Goal: Transaction & Acquisition: Purchase product/service

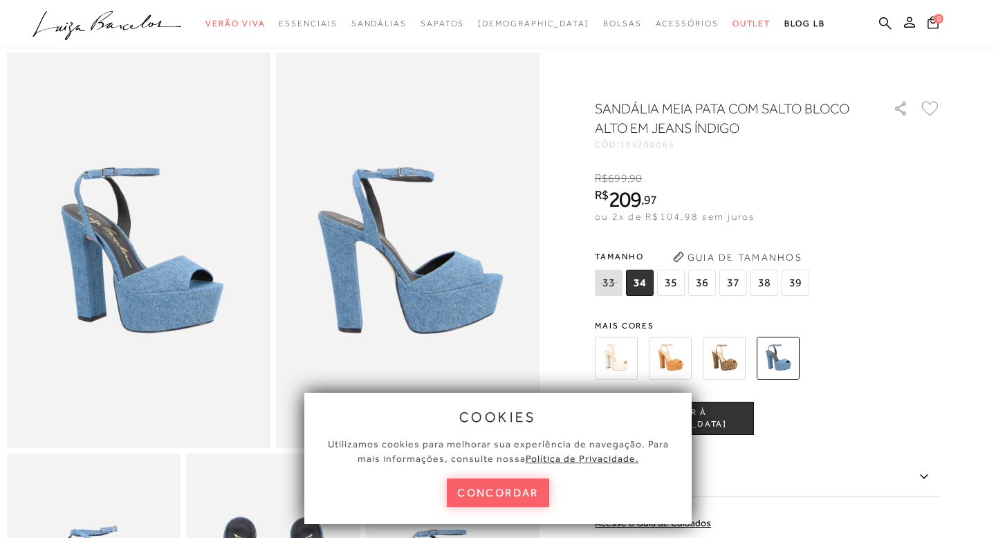
scroll to position [64, 0]
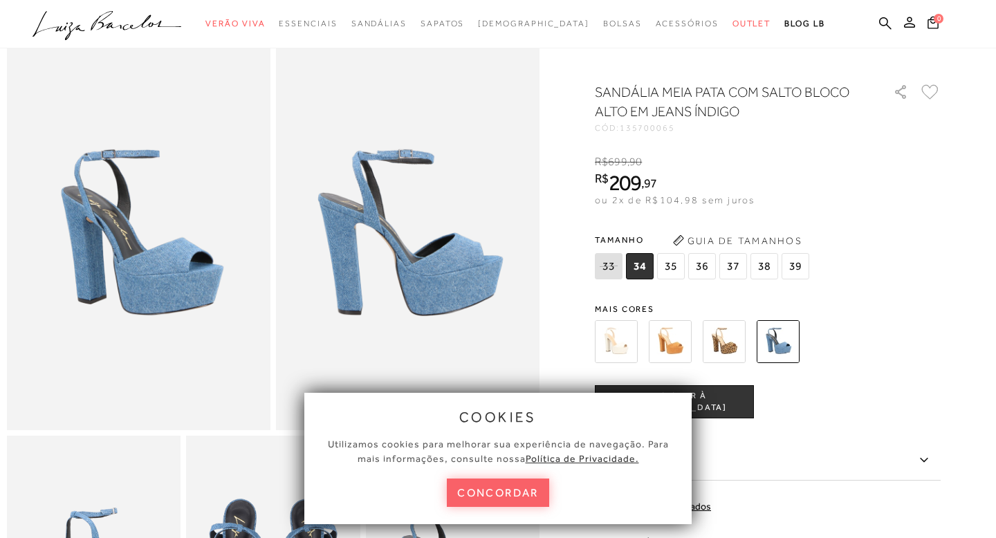
click at [661, 343] on img at bounding box center [670, 341] width 43 height 43
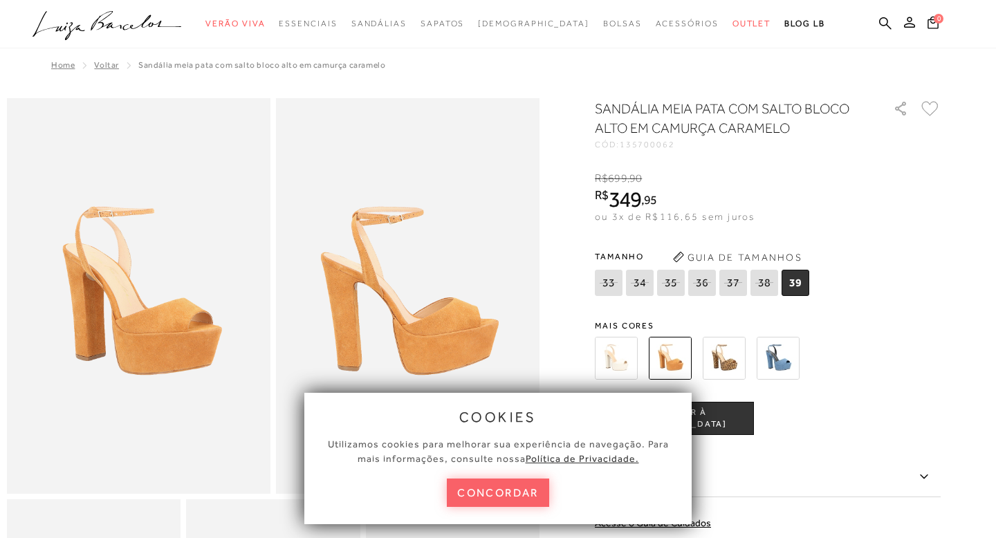
click at [629, 362] on img at bounding box center [616, 358] width 43 height 43
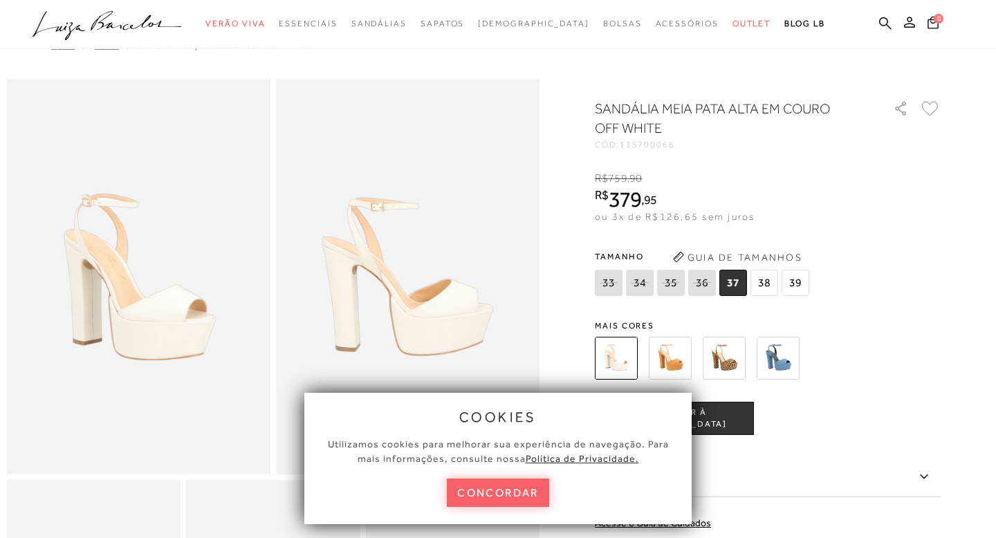
scroll to position [21, 0]
click at [781, 360] on img at bounding box center [778, 358] width 43 height 43
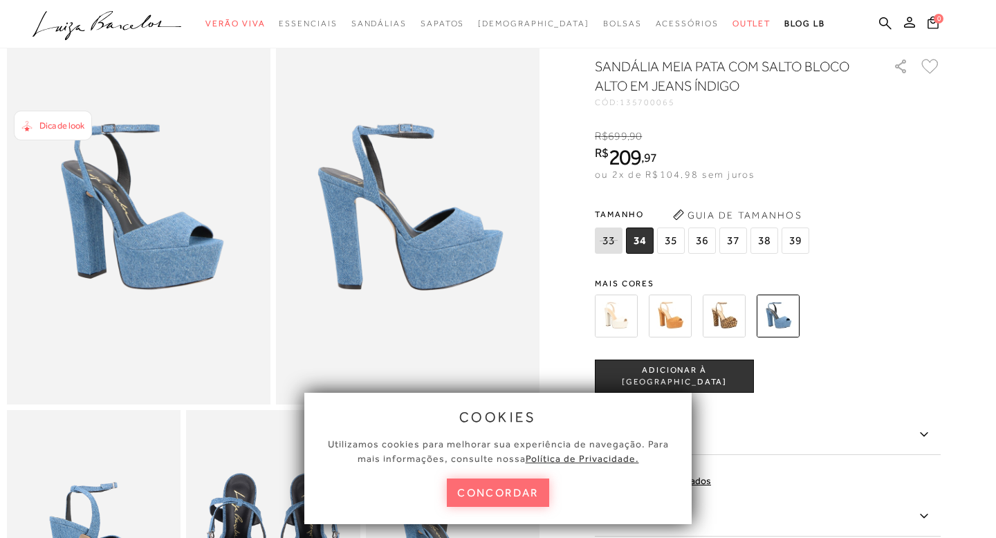
click at [507, 485] on button "concordar" at bounding box center [498, 493] width 102 height 28
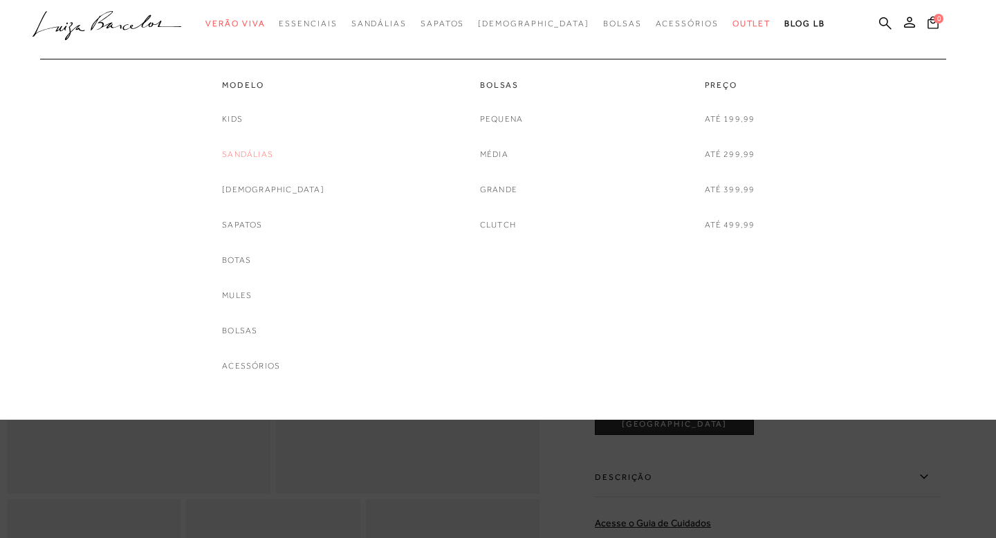
click at [261, 156] on link "Sandálias" at bounding box center [247, 154] width 51 height 15
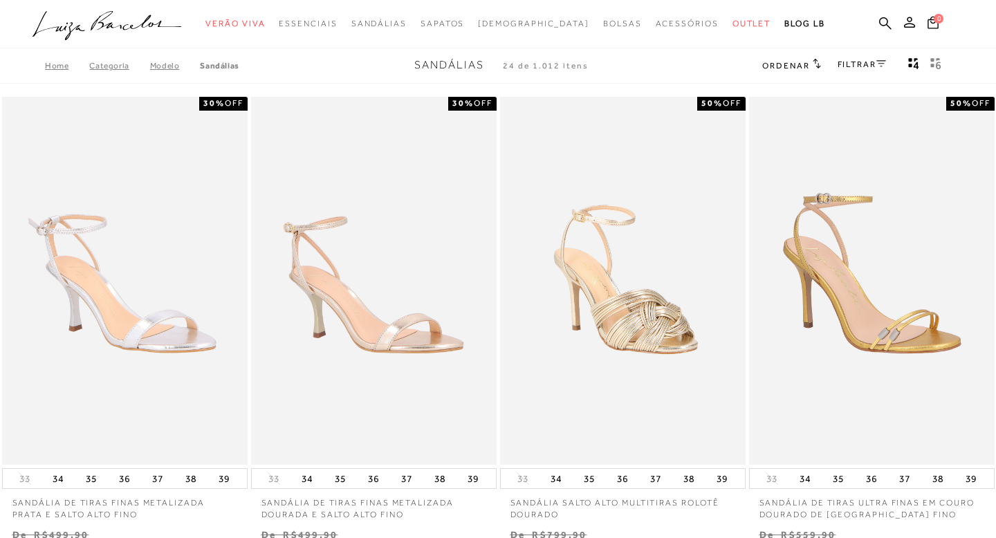
click at [849, 64] on link "FILTRAR" at bounding box center [861, 64] width 48 height 10
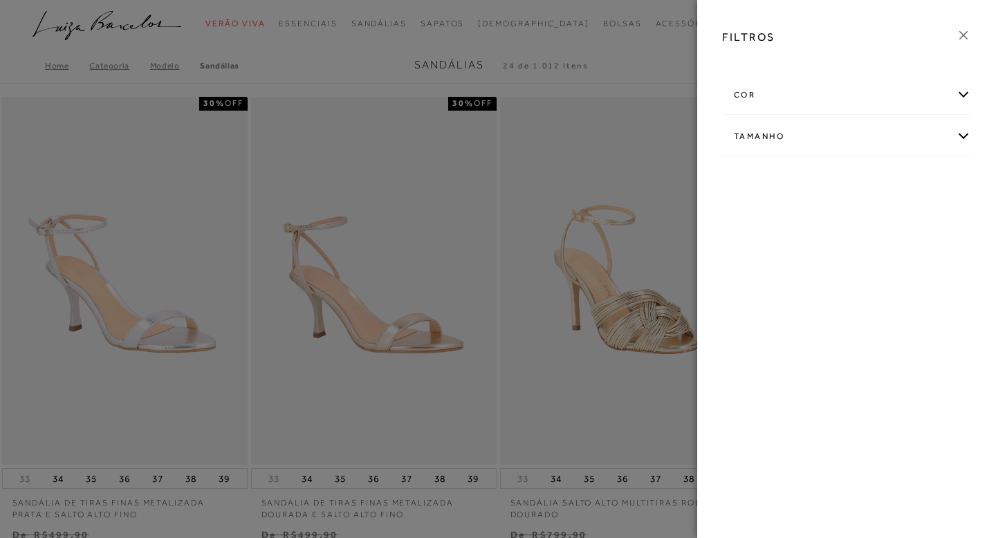
click at [802, 138] on div "Tamanho" at bounding box center [847, 136] width 248 height 37
click at [759, 236] on link "Ver mais..." at bounding box center [759, 241] width 37 height 10
click at [895, 289] on label "40" at bounding box center [879, 292] width 32 height 30
click at [874, 289] on input "40" at bounding box center [867, 293] width 14 height 14
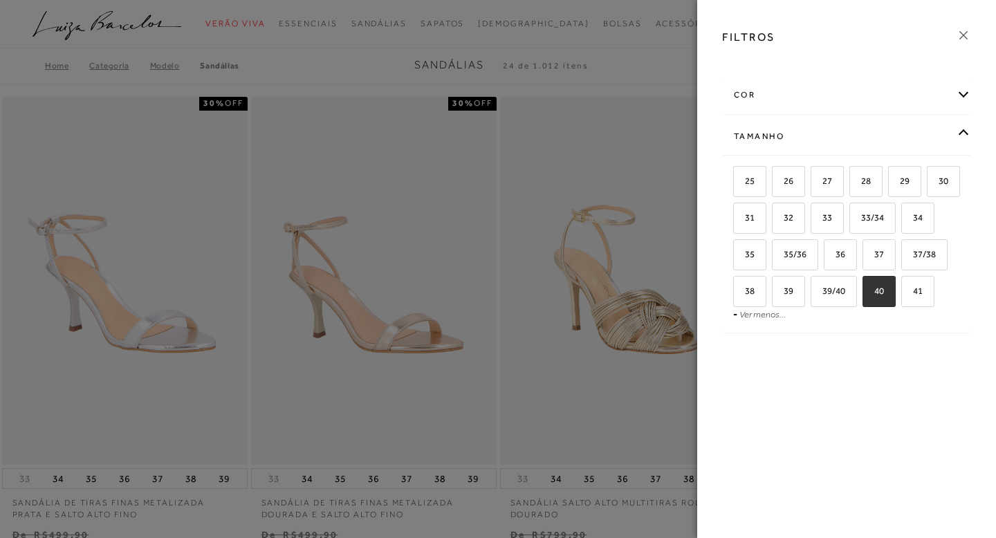
checkbox input "true"
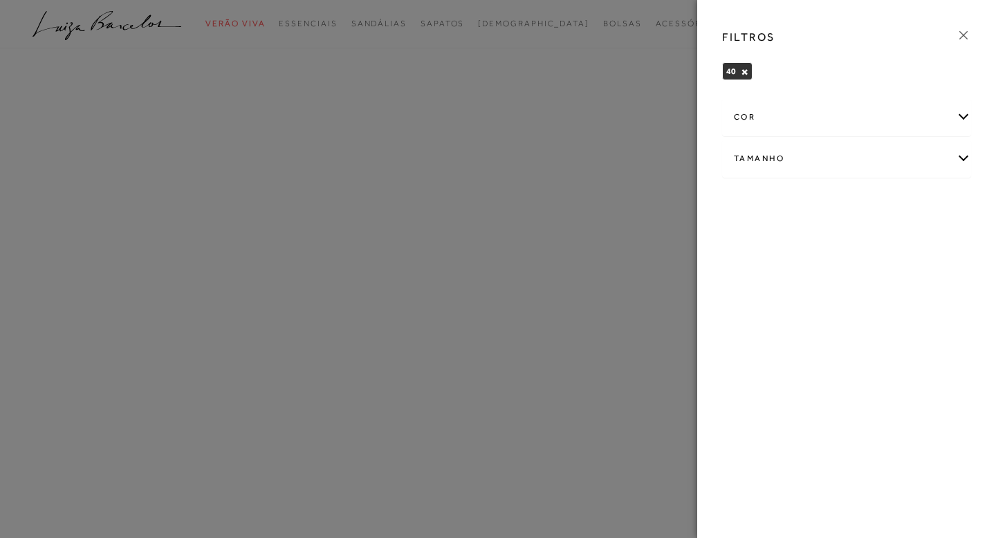
click at [837, 163] on div "Tamanho" at bounding box center [847, 158] width 248 height 37
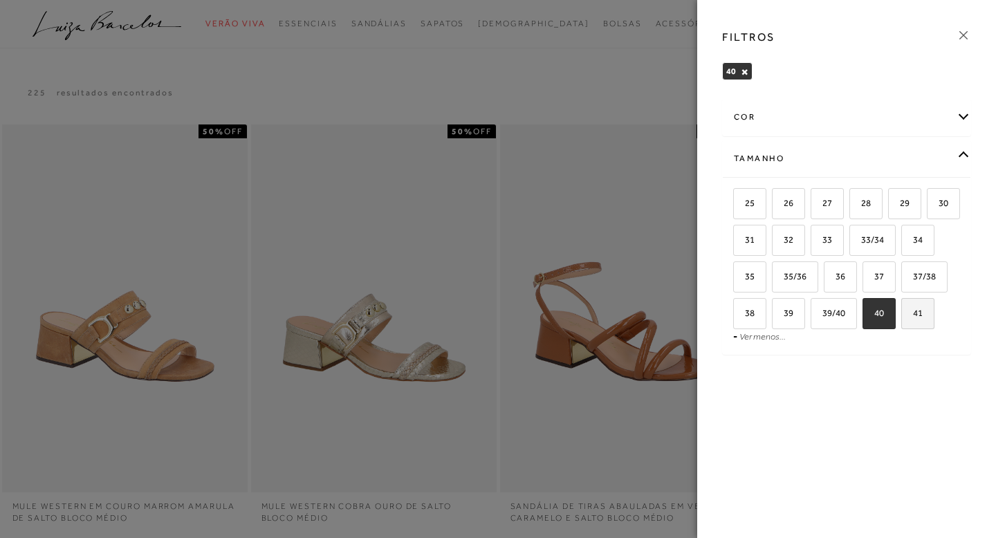
click at [902, 318] on span "41" at bounding box center [912, 313] width 20 height 10
click at [899, 322] on input "41" at bounding box center [906, 315] width 14 height 14
checkbox input "true"
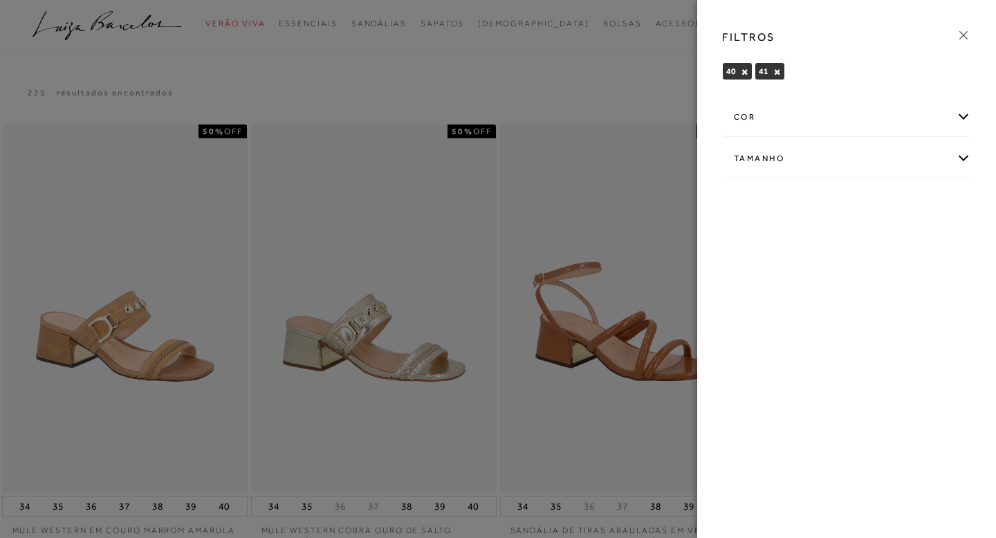
click at [846, 156] on div "Tamanho" at bounding box center [847, 158] width 248 height 37
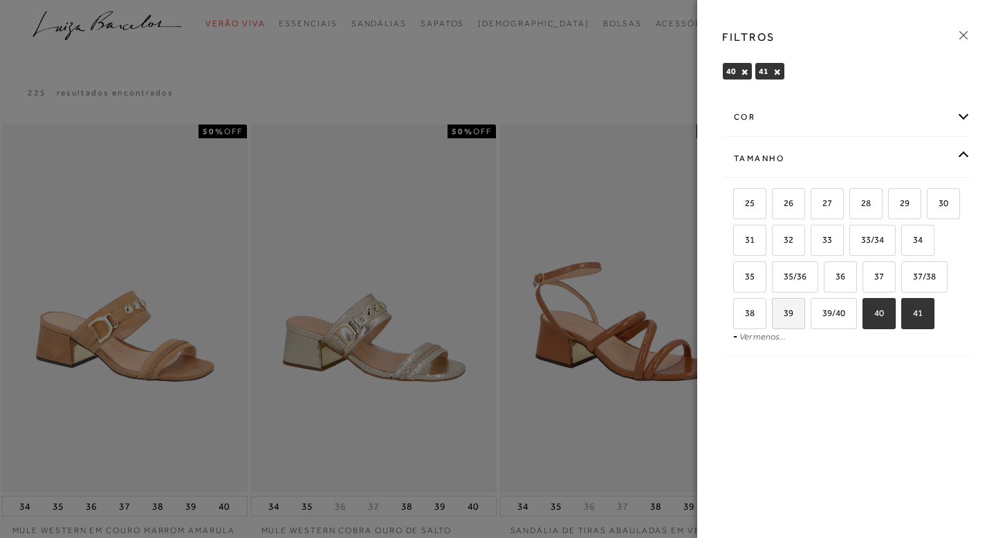
click at [804, 319] on label "39" at bounding box center [788, 314] width 32 height 30
click at [783, 319] on input "39" at bounding box center [777, 315] width 14 height 14
checkbox input "true"
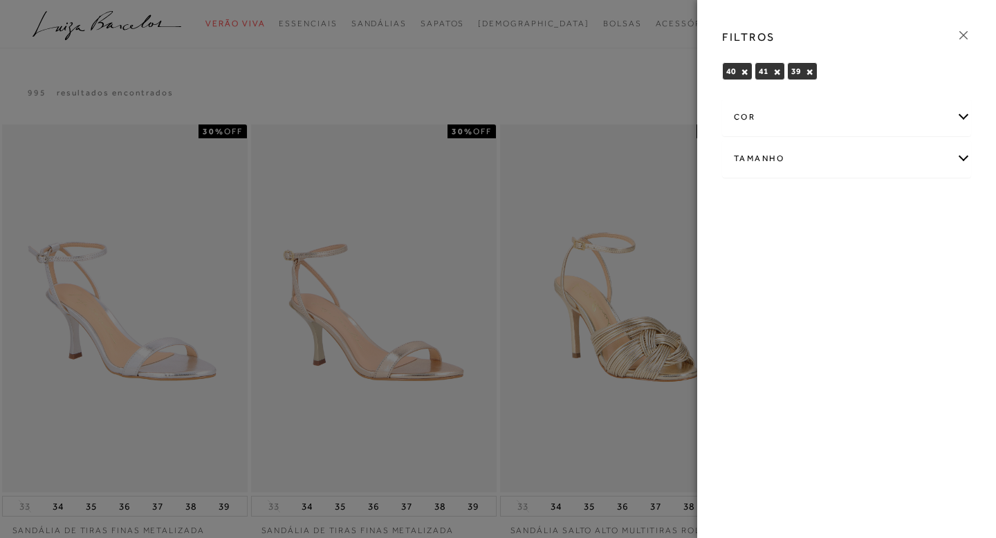
click at [577, 57] on div at bounding box center [498, 269] width 996 height 538
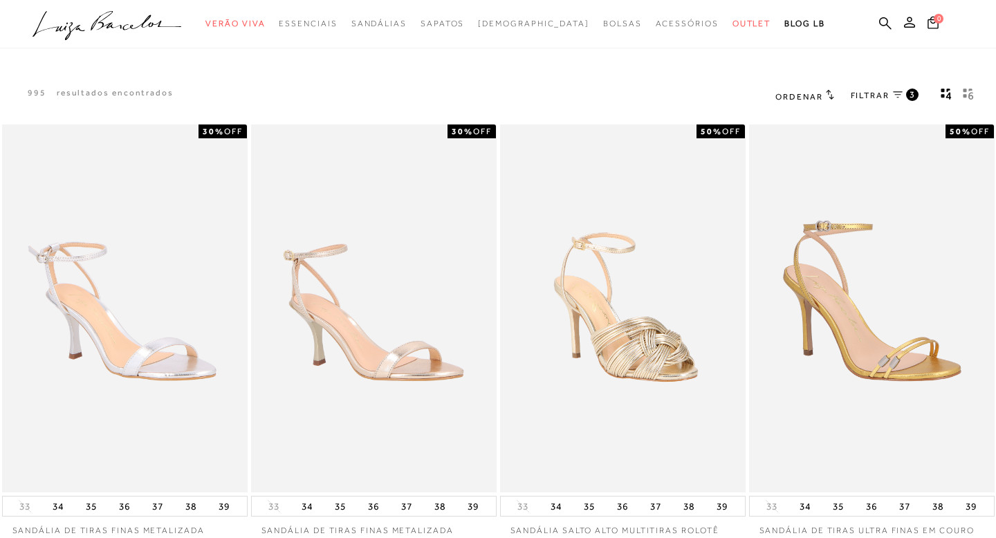
click at [870, 98] on span "FILTRAR" at bounding box center [870, 96] width 39 height 12
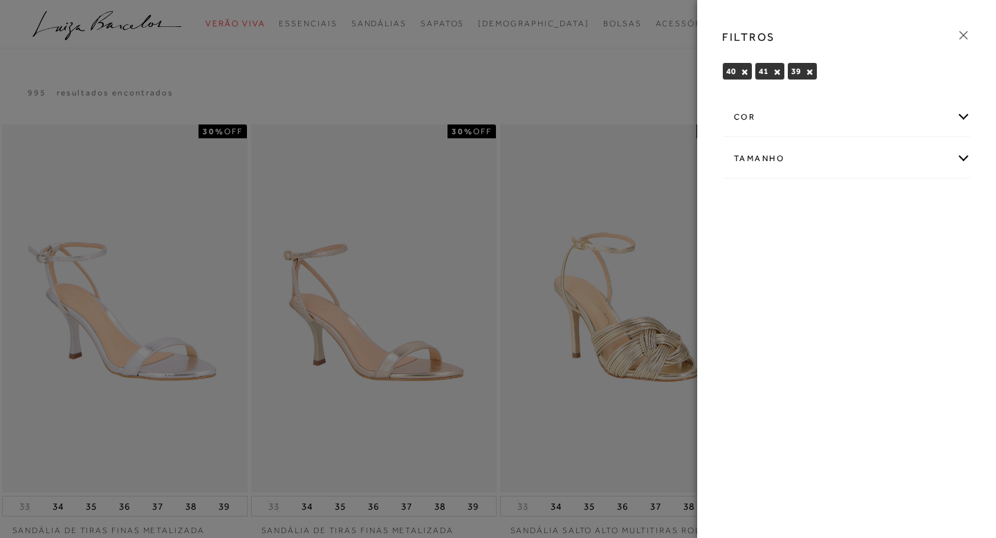
click at [648, 80] on div at bounding box center [498, 269] width 996 height 538
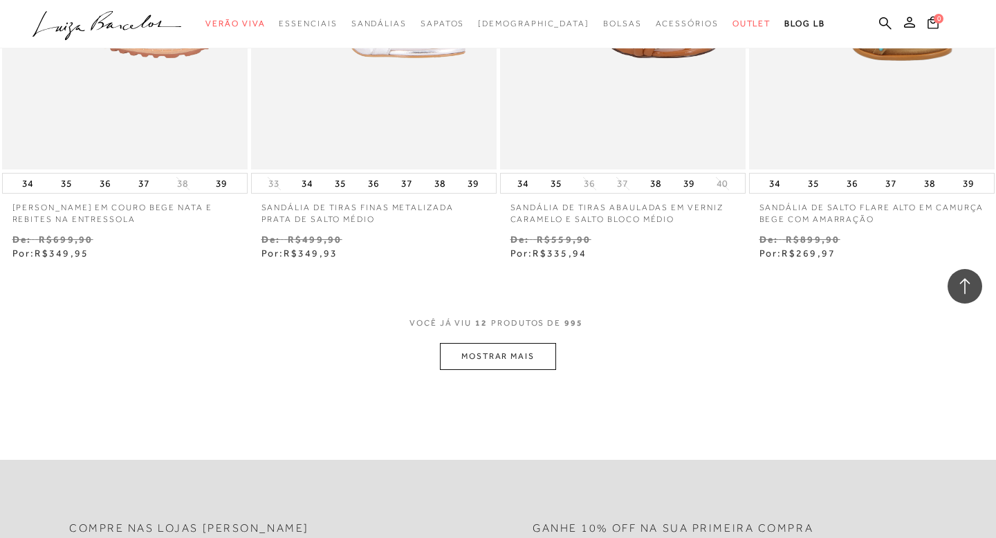
scroll to position [1450, 0]
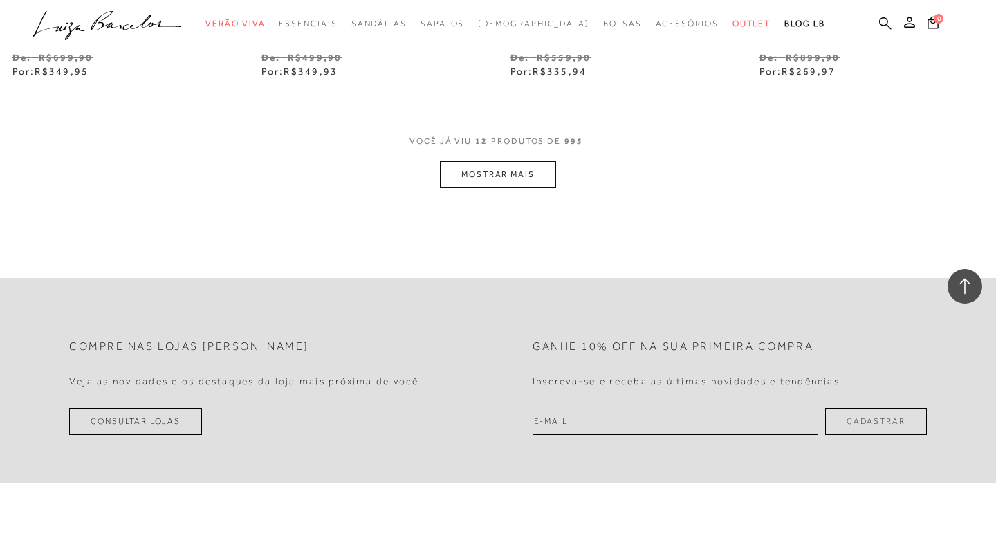
click at [512, 173] on button "MOSTRAR MAIS" at bounding box center [498, 174] width 116 height 27
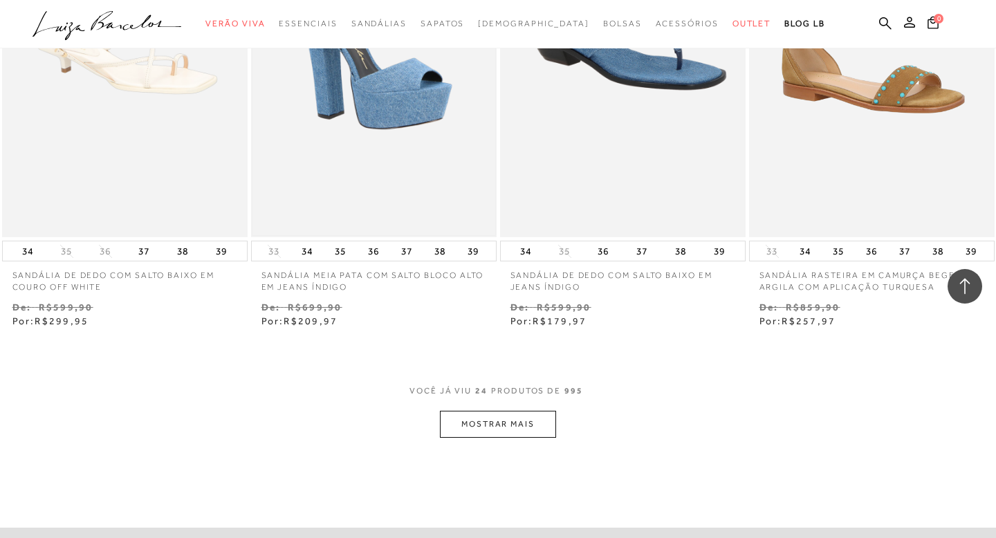
scroll to position [2809, 0]
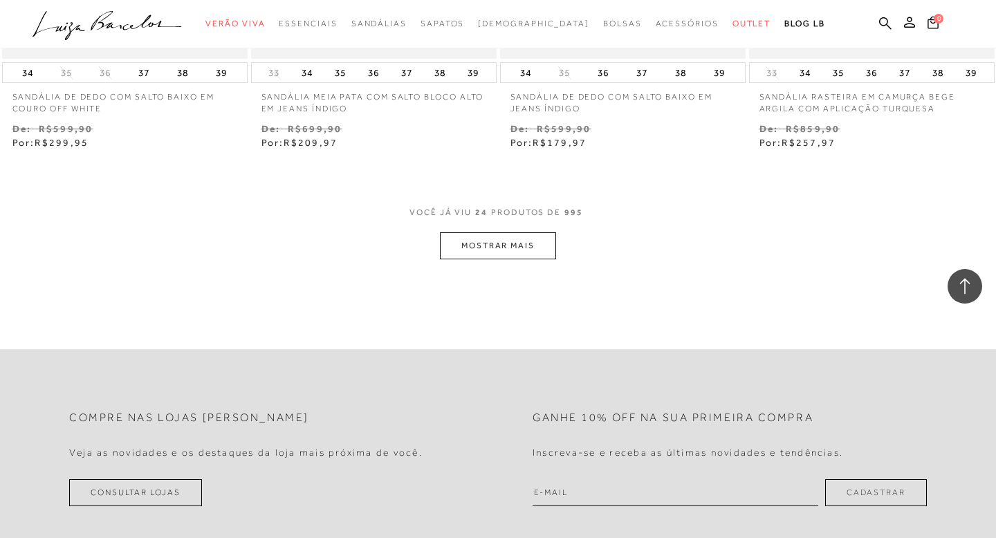
click at [474, 258] on button "MOSTRAR MAIS" at bounding box center [498, 245] width 116 height 27
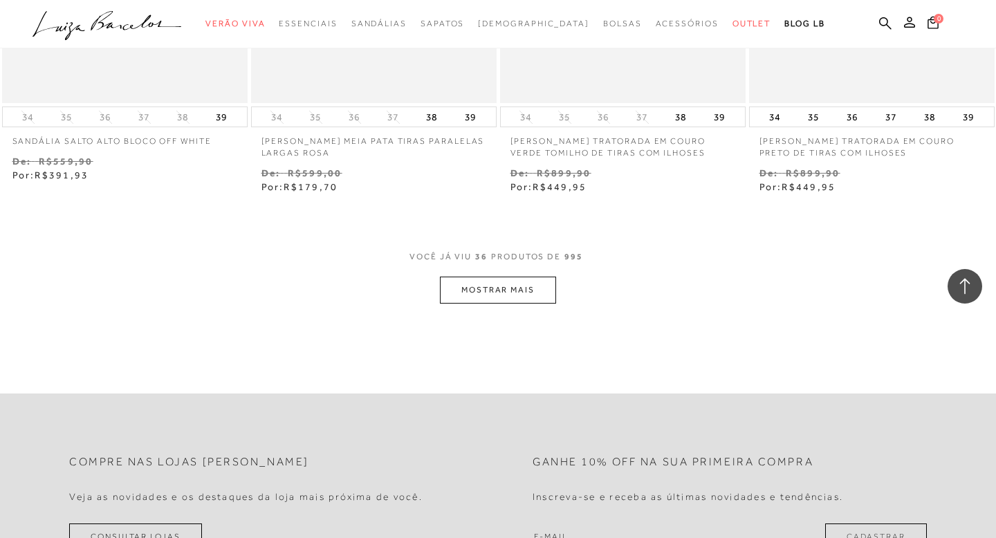
scroll to position [4327, 0]
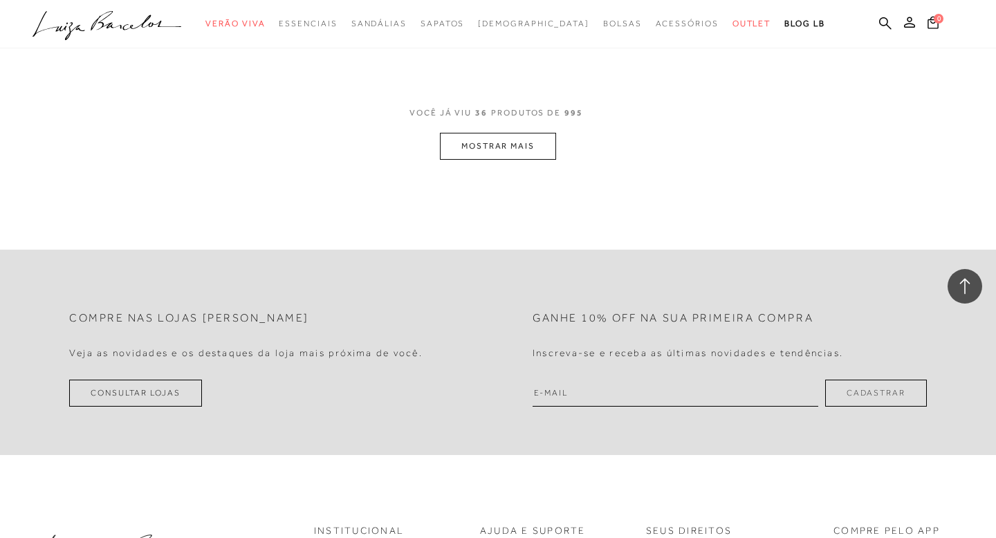
click at [479, 137] on button "MOSTRAR MAIS" at bounding box center [498, 146] width 116 height 27
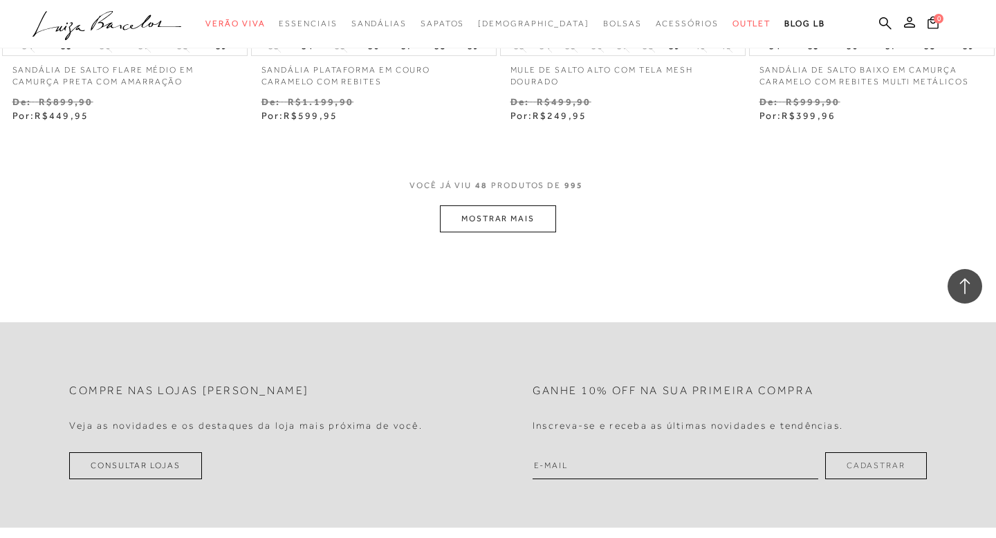
scroll to position [5760, 0]
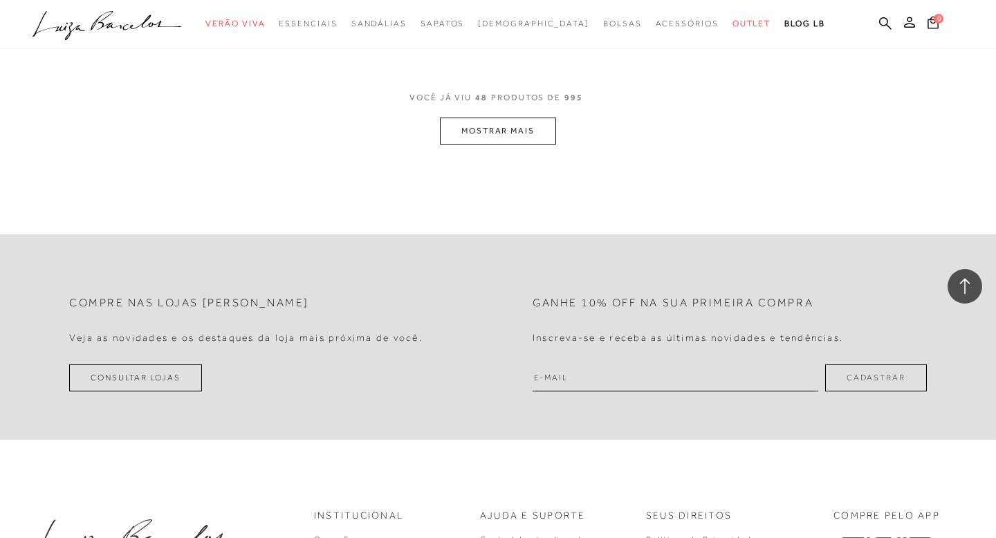
click at [480, 138] on button "MOSTRAR MAIS" at bounding box center [498, 131] width 116 height 27
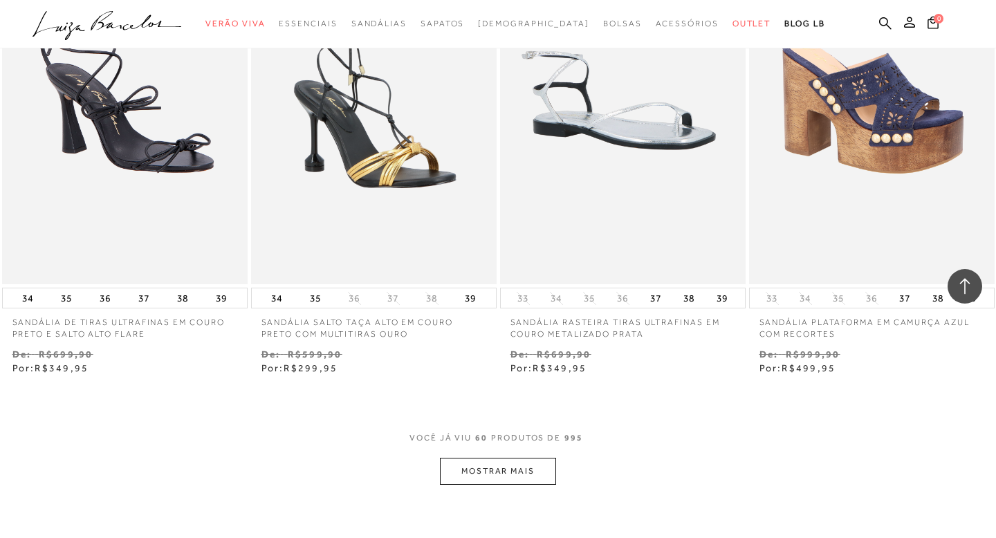
scroll to position [7039, 0]
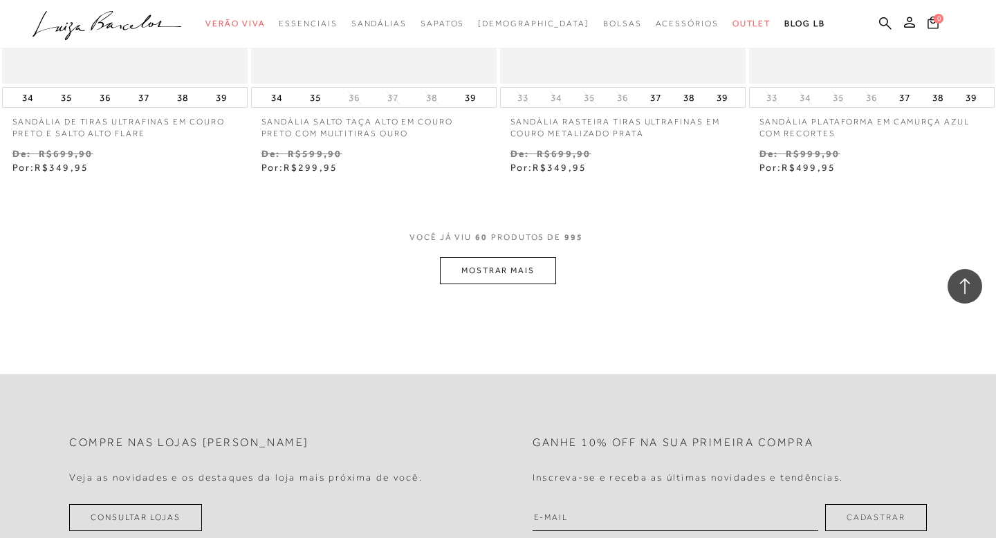
click at [510, 284] on button "MOSTRAR MAIS" at bounding box center [498, 270] width 116 height 27
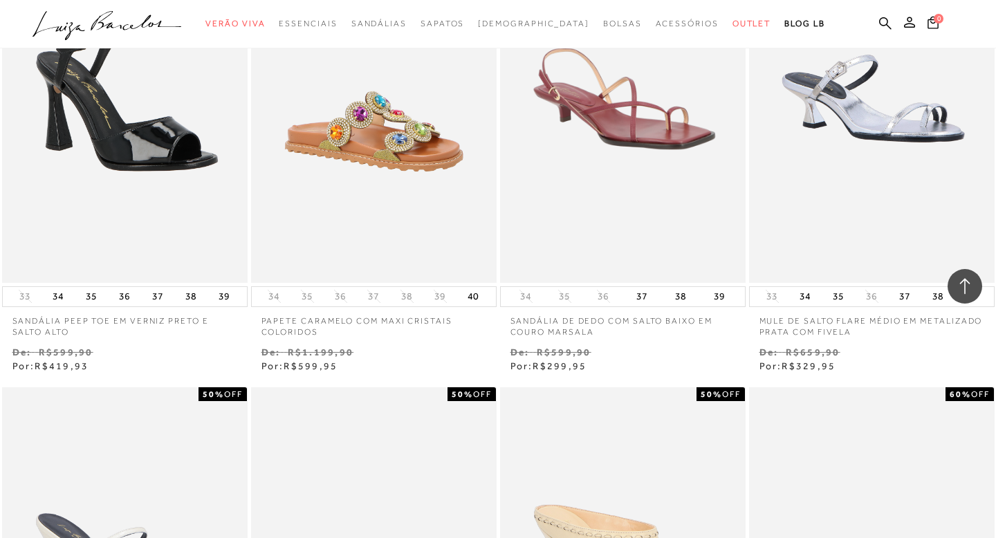
scroll to position [7777, 0]
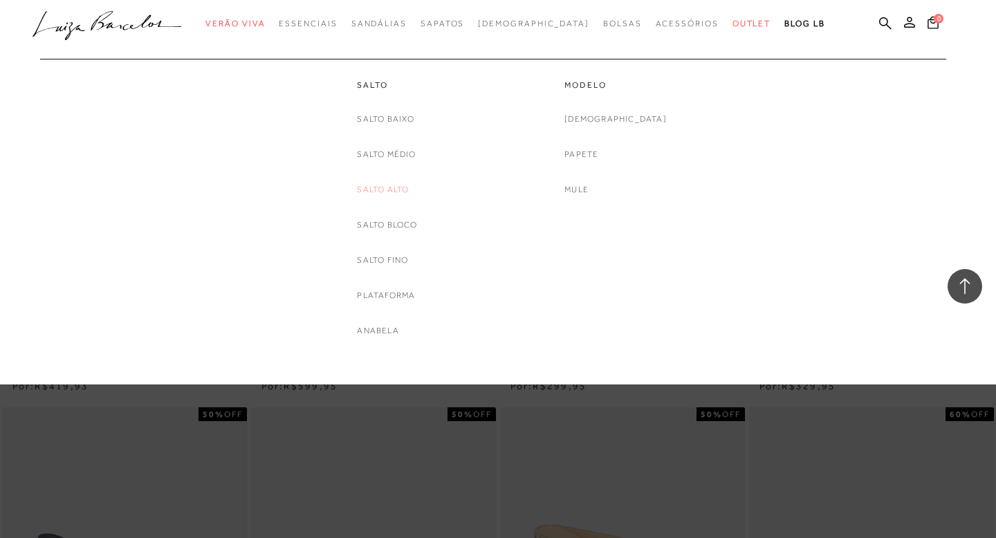
click at [380, 188] on link "Salto Alto" at bounding box center [383, 190] width 52 height 15
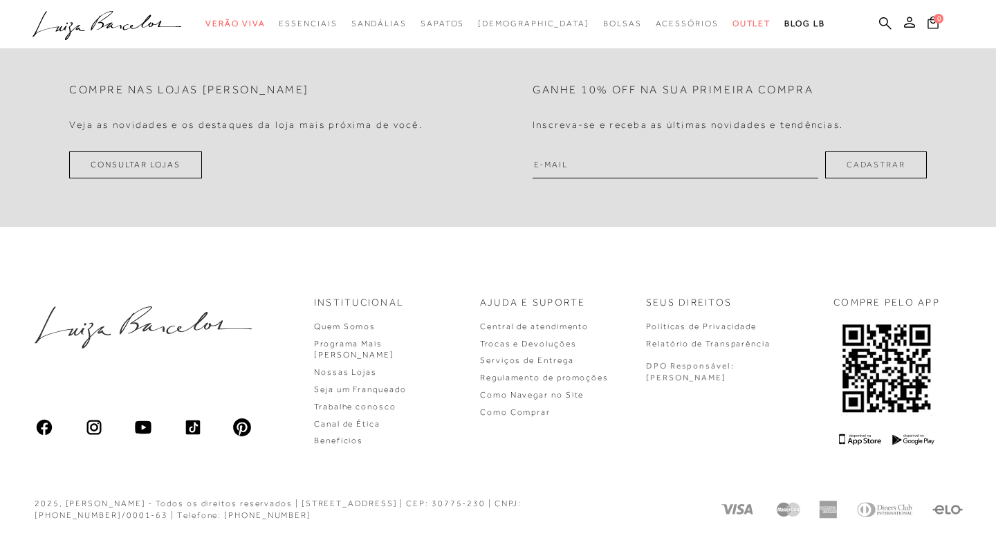
scroll to position [236, 0]
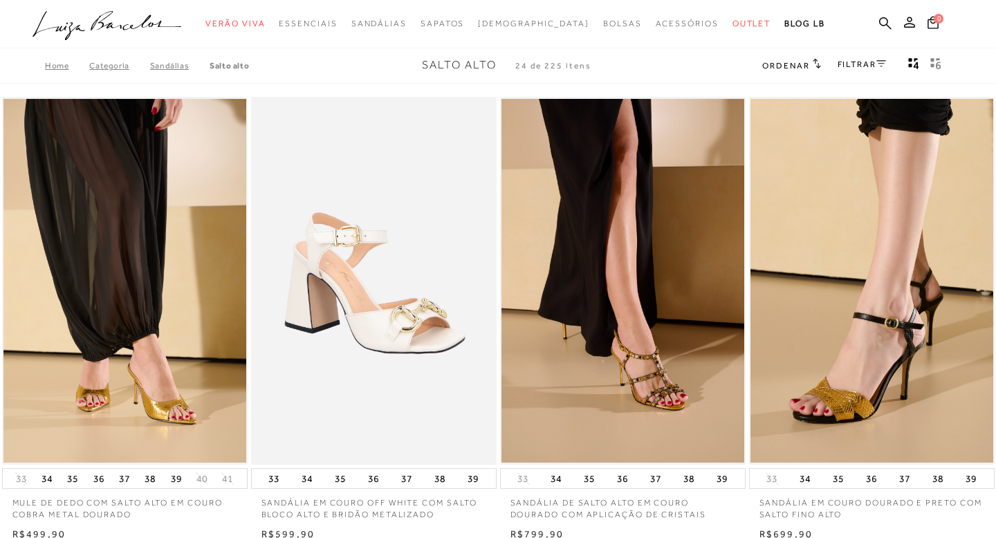
click at [792, 64] on span "Ordenar" at bounding box center [785, 66] width 47 height 10
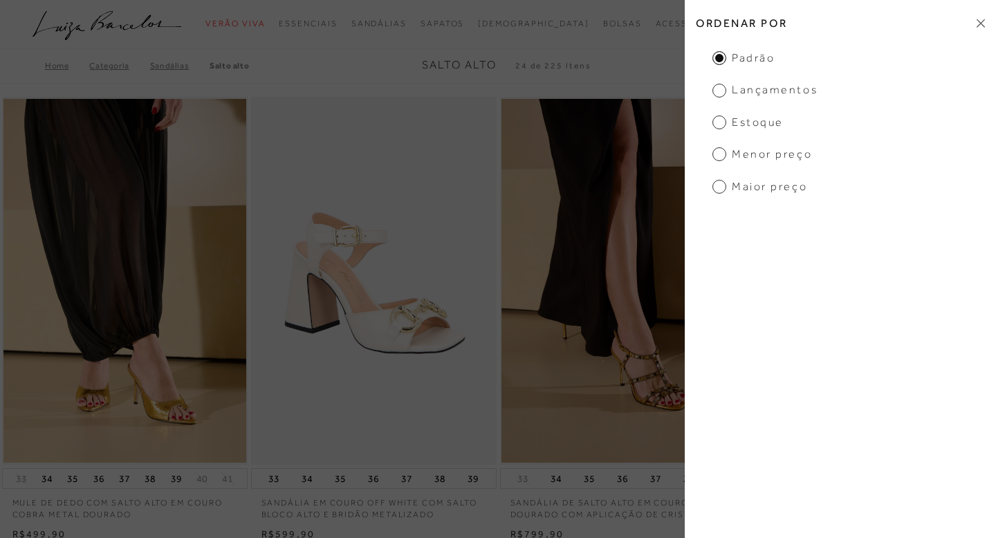
click at [745, 157] on span "Menor preço" at bounding box center [762, 154] width 100 height 15
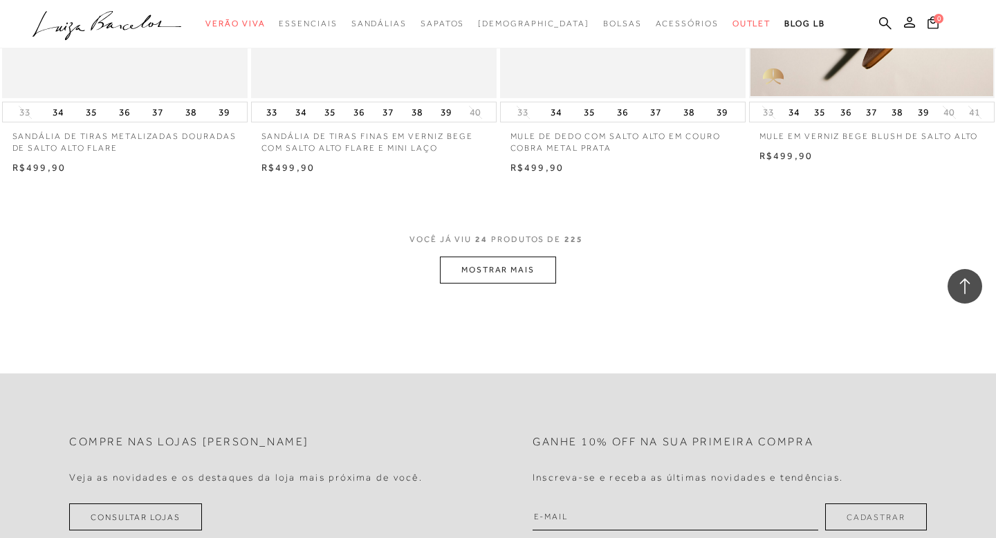
scroll to position [2705, 0]
